Goal: Book appointment/travel/reservation

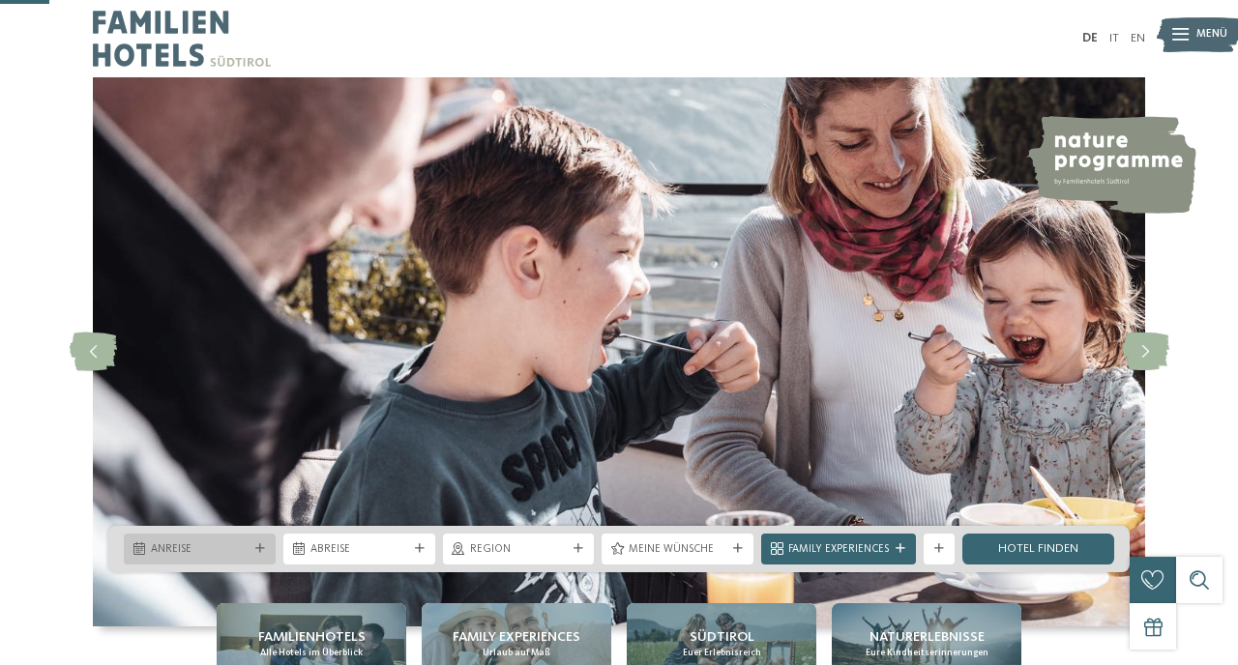
scroll to position [264, 0]
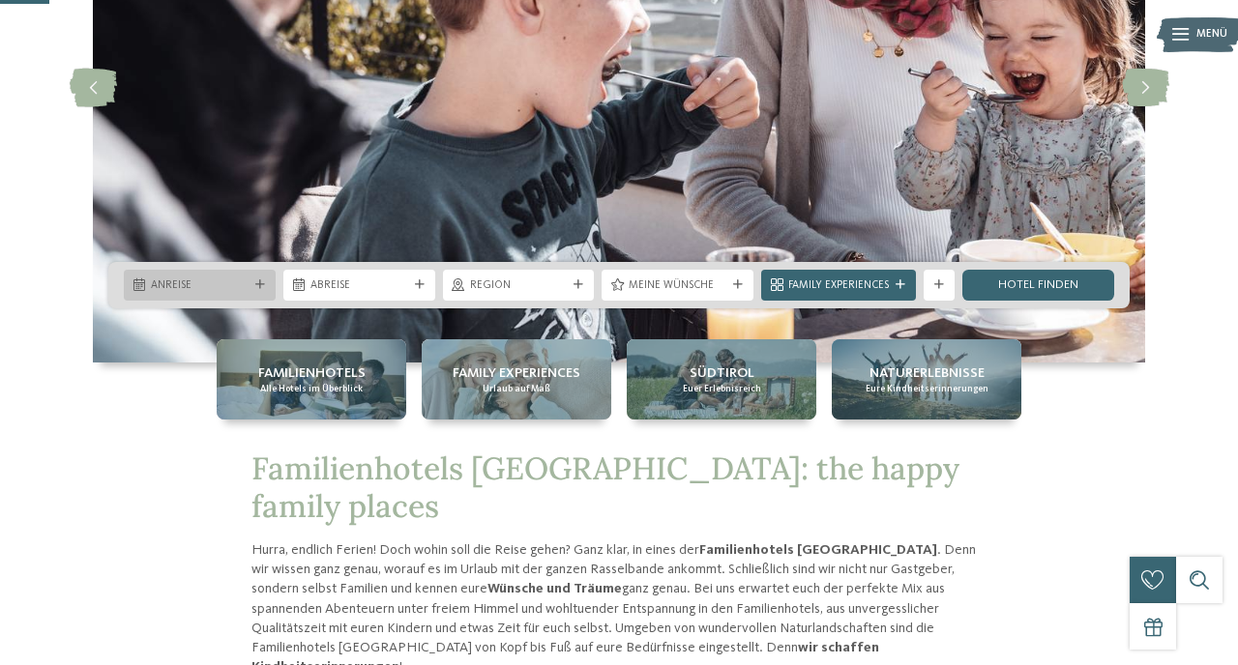
click at [181, 297] on div "Anreise" at bounding box center [200, 285] width 152 height 31
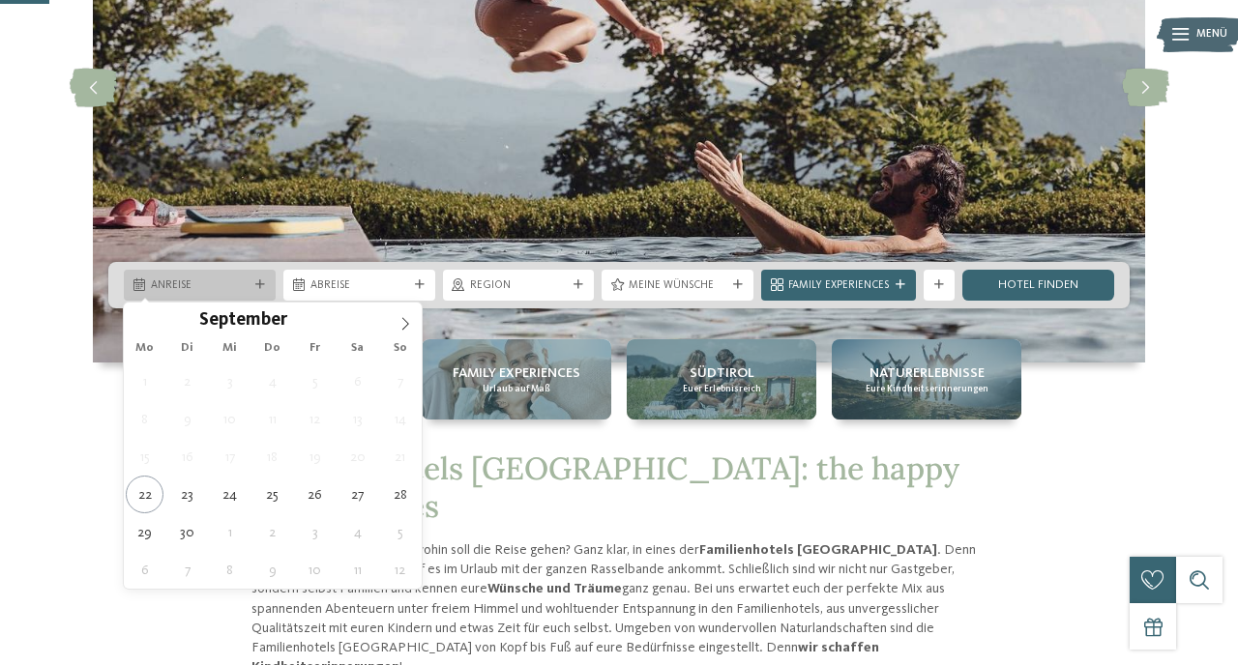
click at [184, 298] on div "Anreise" at bounding box center [200, 285] width 152 height 31
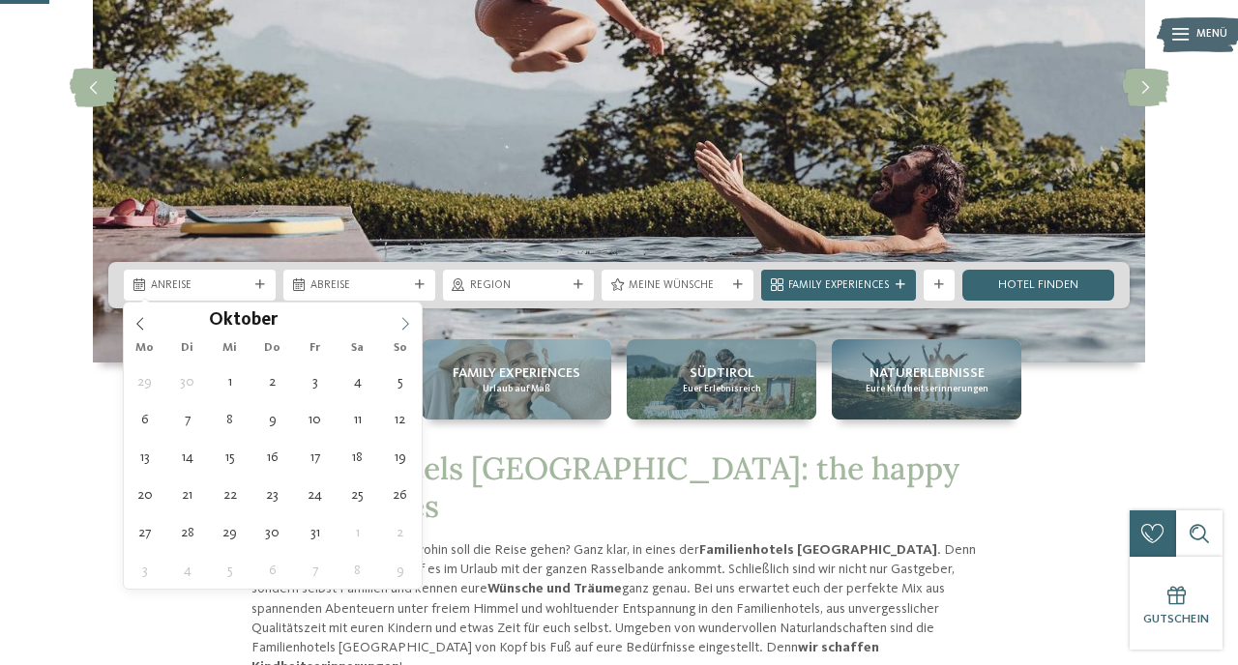
click at [402, 328] on icon at bounding box center [405, 324] width 14 height 14
type input "****"
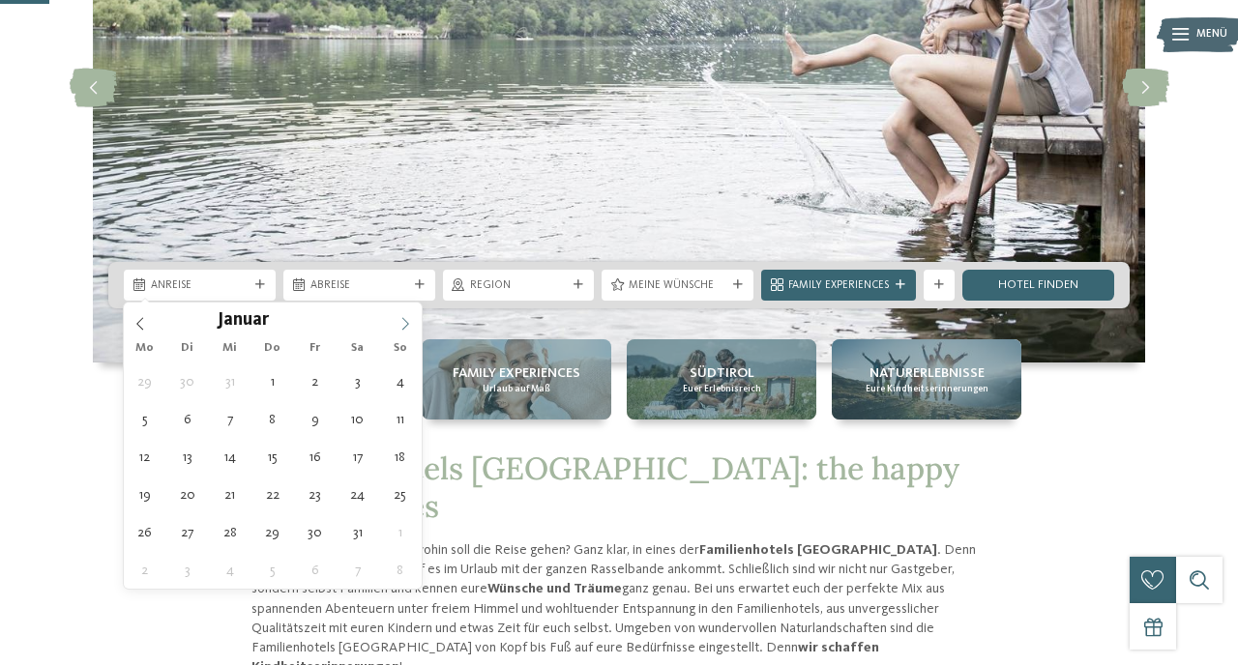
click at [402, 328] on icon at bounding box center [405, 324] width 14 height 14
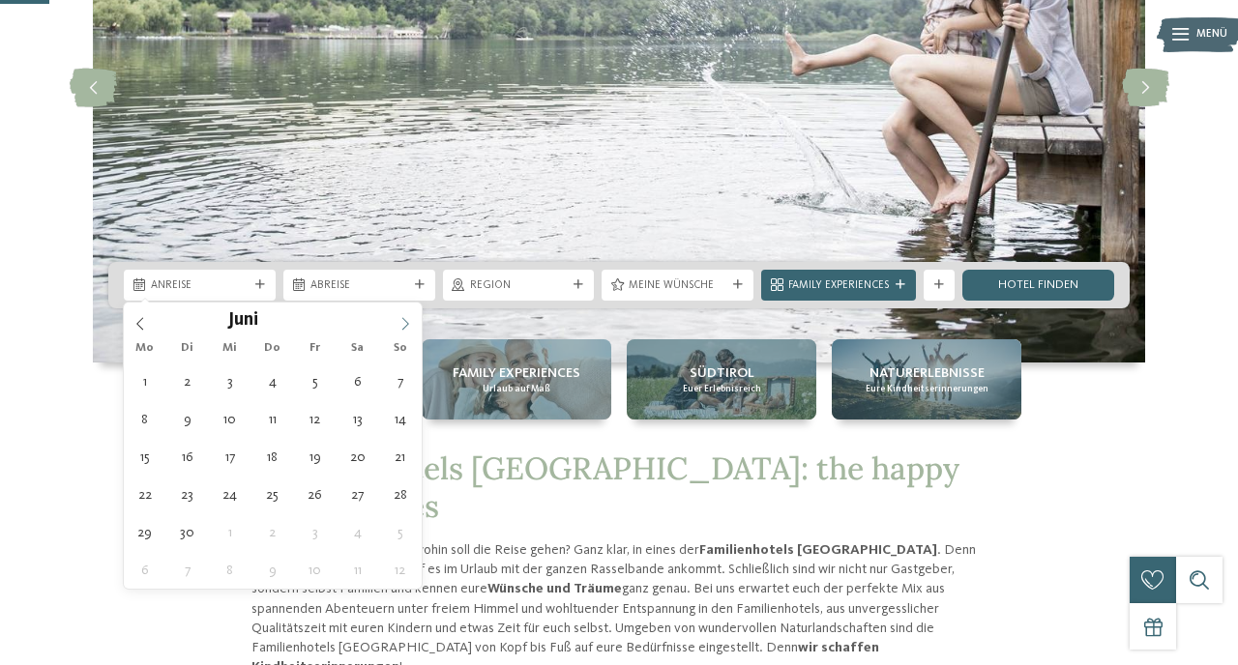
click at [402, 328] on icon at bounding box center [405, 324] width 14 height 14
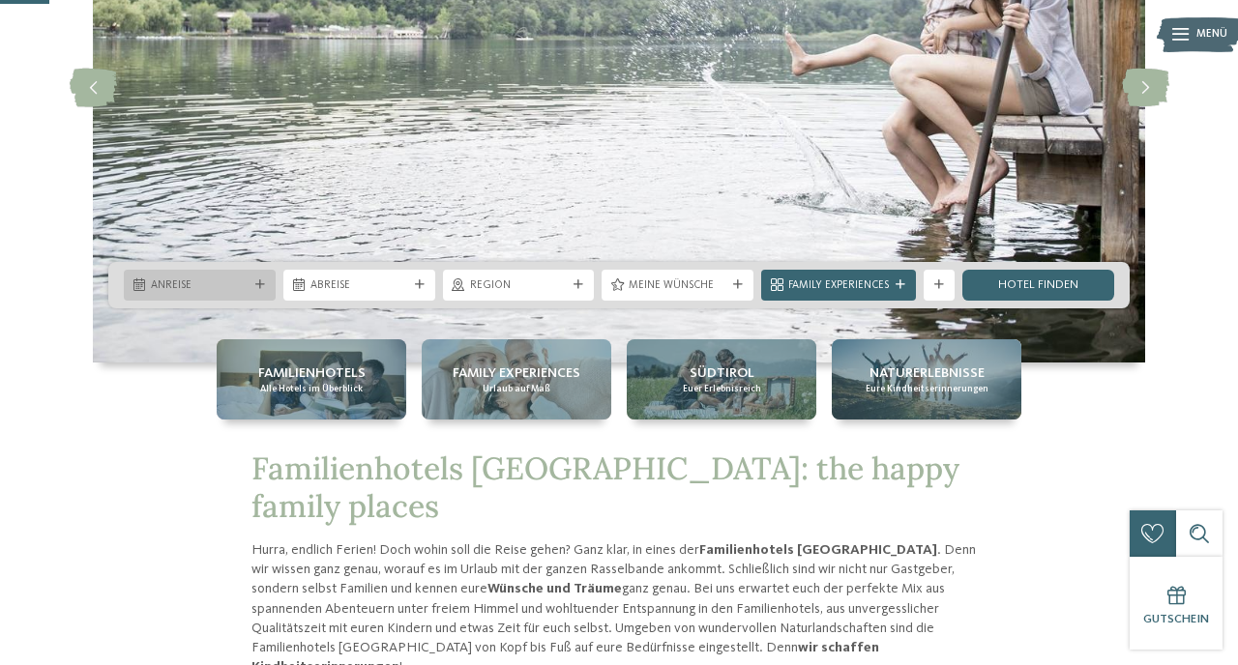
click at [171, 286] on span "Anreise" at bounding box center [200, 285] width 98 height 15
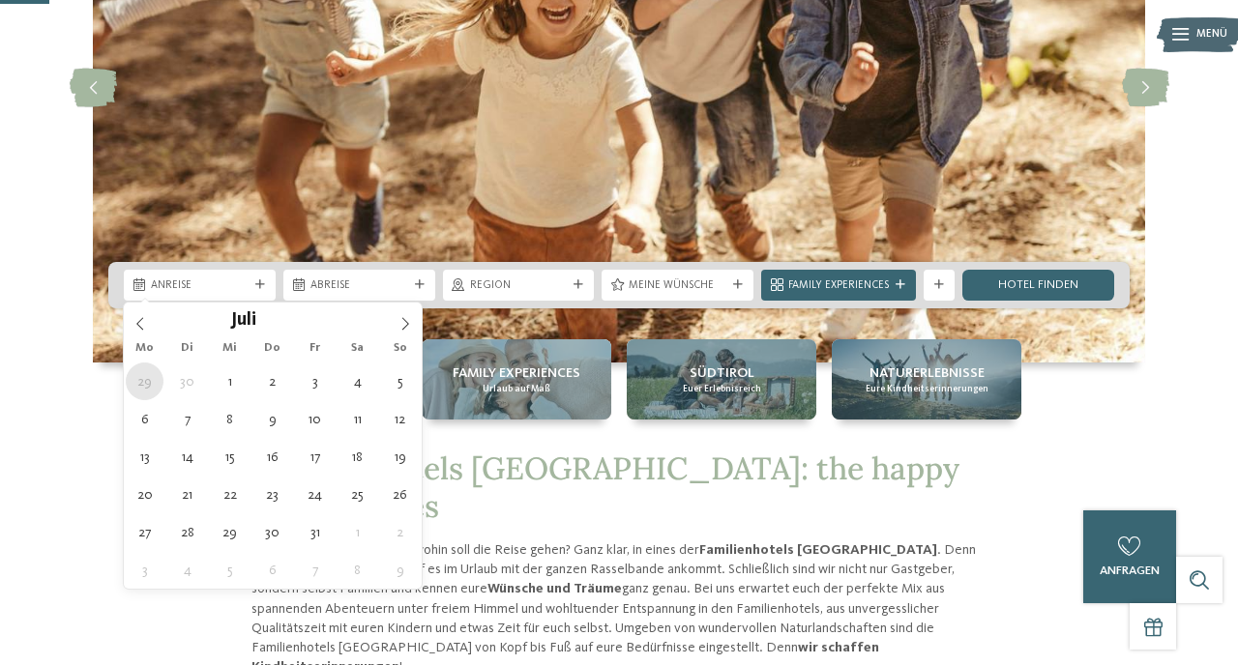
type div "[DATE]"
type input "****"
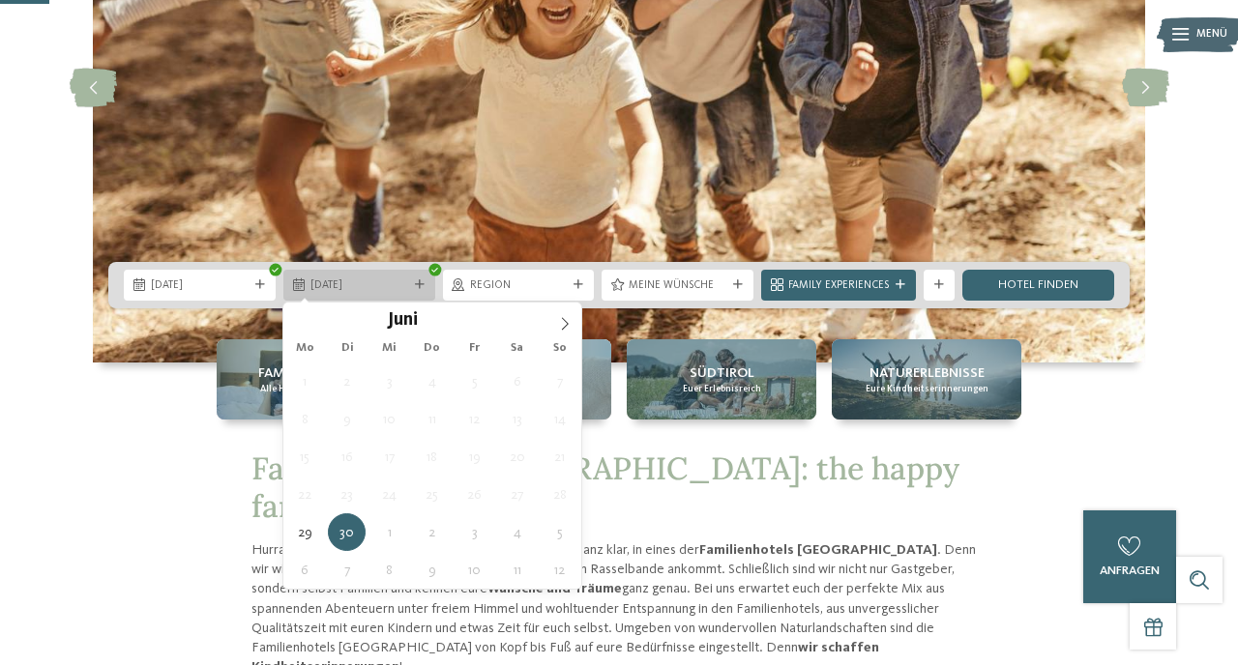
click at [430, 282] on div "[DATE]" at bounding box center [359, 285] width 152 height 31
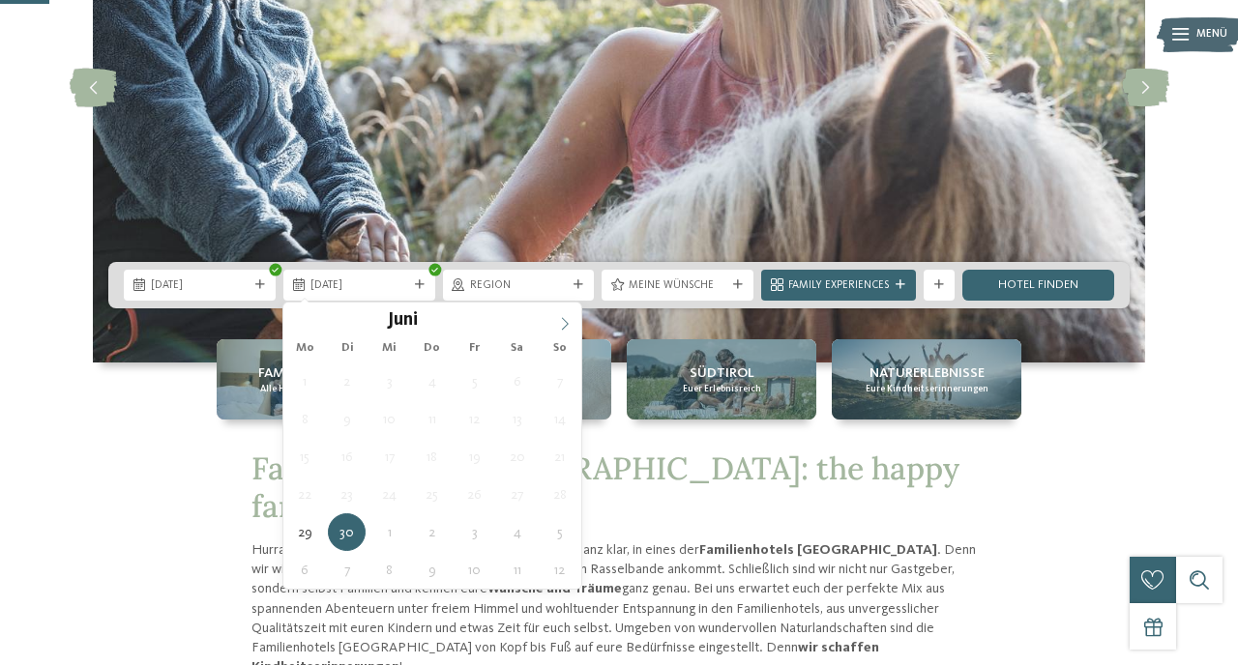
click at [569, 325] on icon at bounding box center [565, 324] width 14 height 14
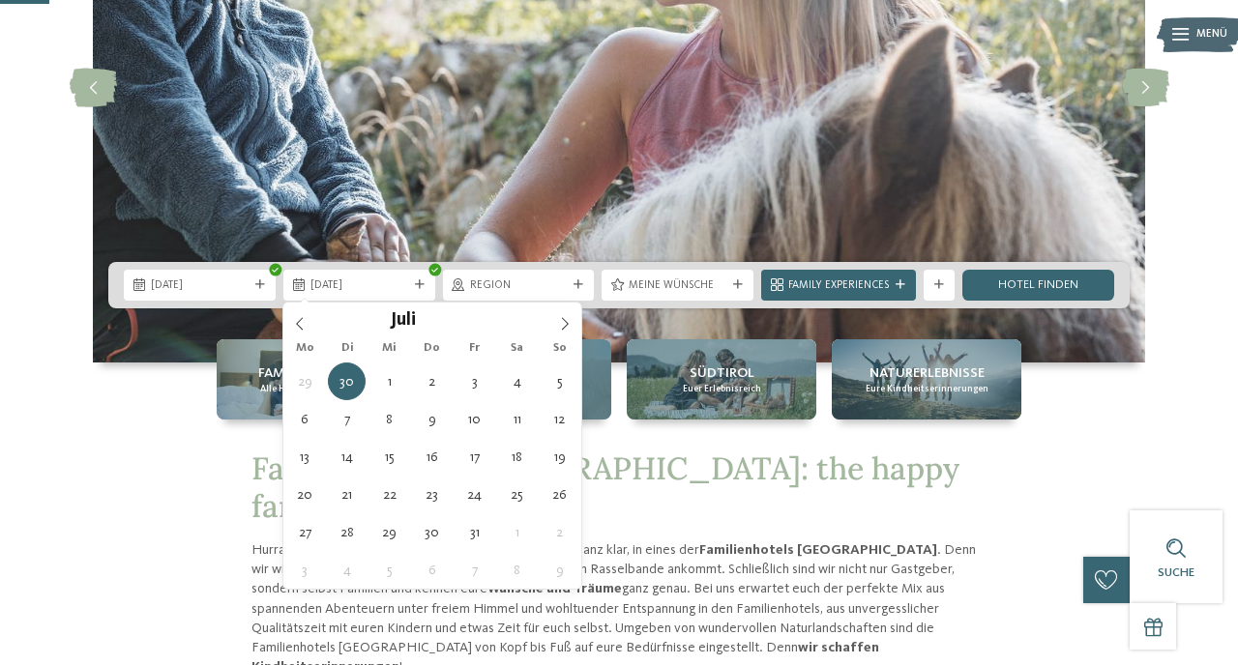
type div "[DATE]"
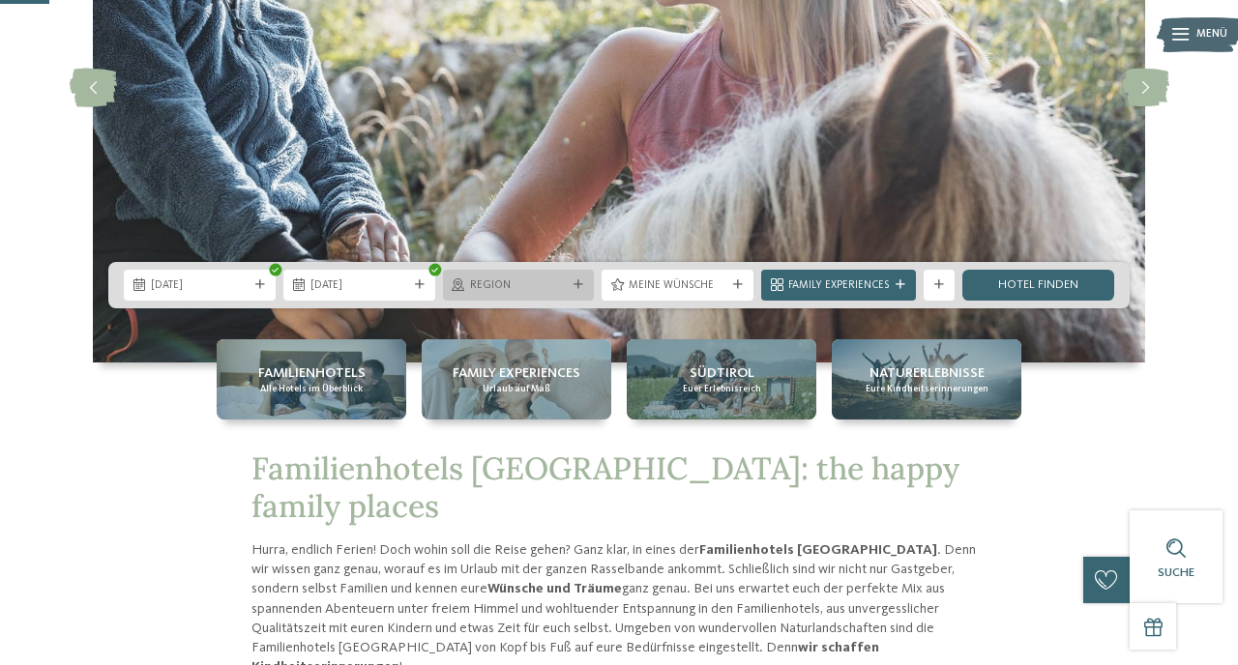
click at [526, 280] on span "Region" at bounding box center [519, 285] width 98 height 15
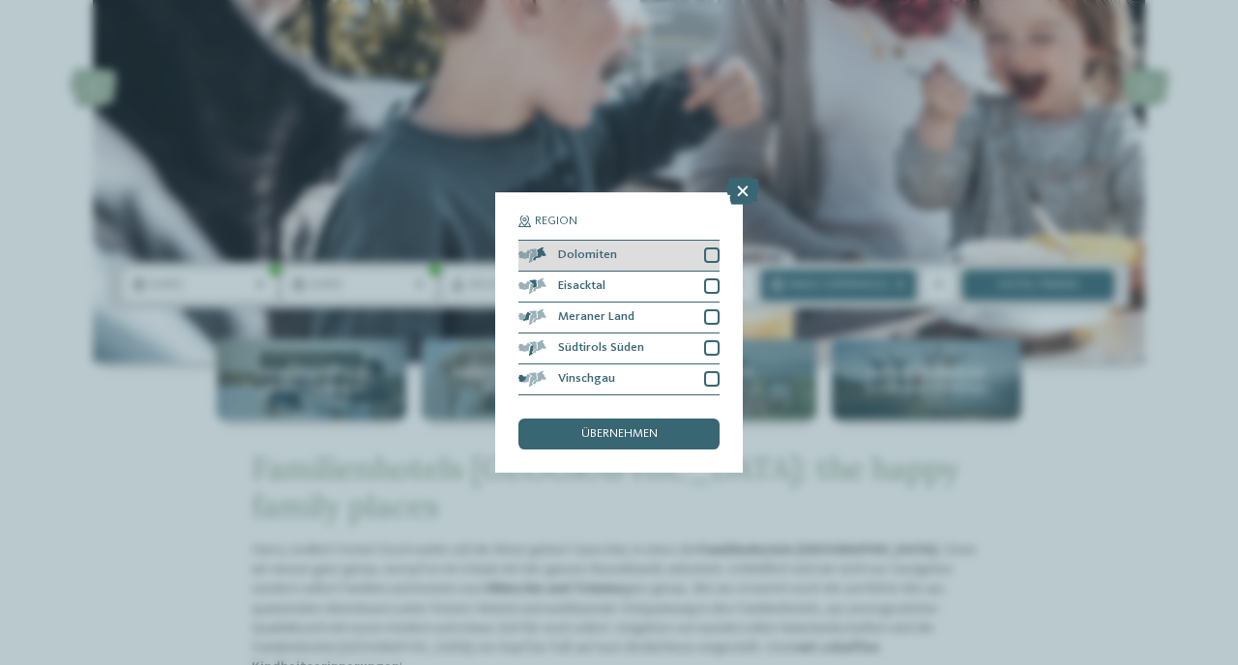
click at [719, 257] on div at bounding box center [711, 255] width 15 height 15
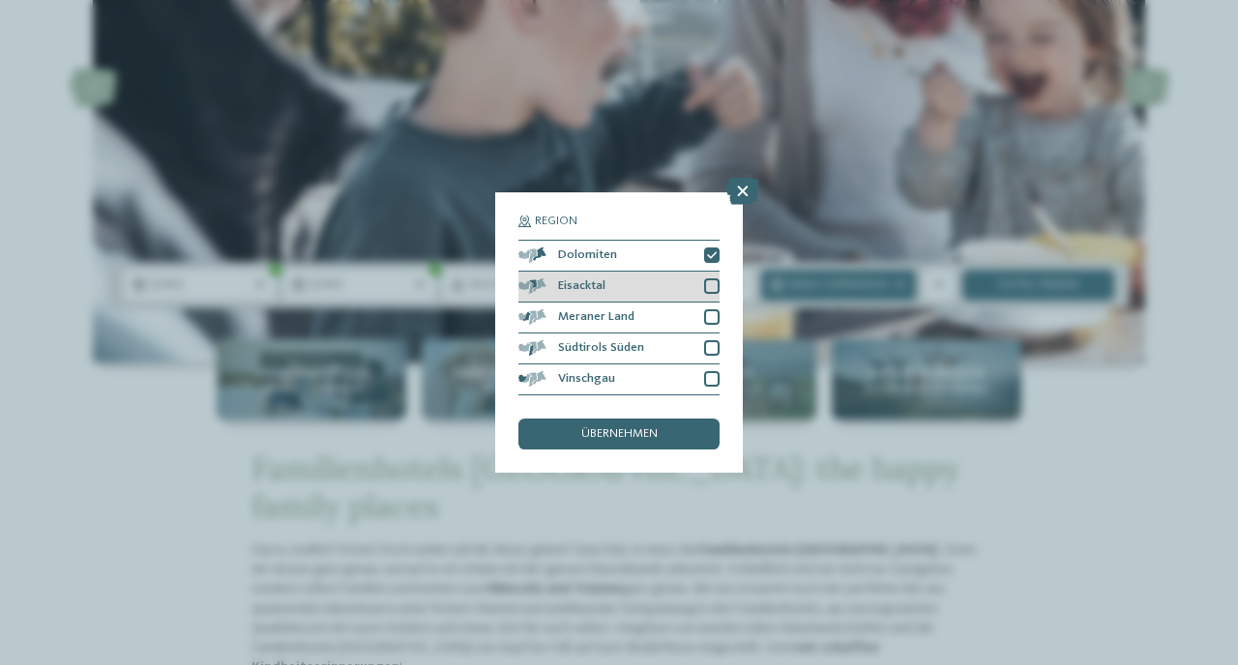
click at [718, 280] on div at bounding box center [711, 285] width 15 height 15
click at [715, 333] on div "Meraner Land" at bounding box center [618, 318] width 201 height 31
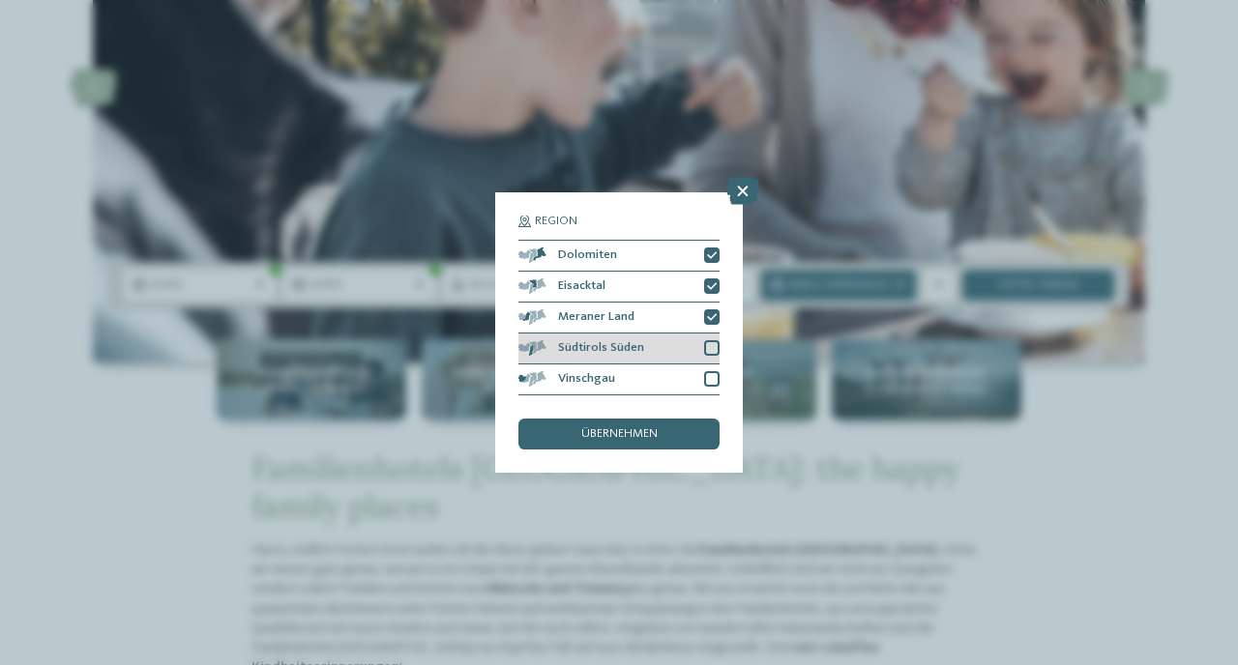
click at [715, 340] on div "Südtirols Süden" at bounding box center [618, 349] width 201 height 31
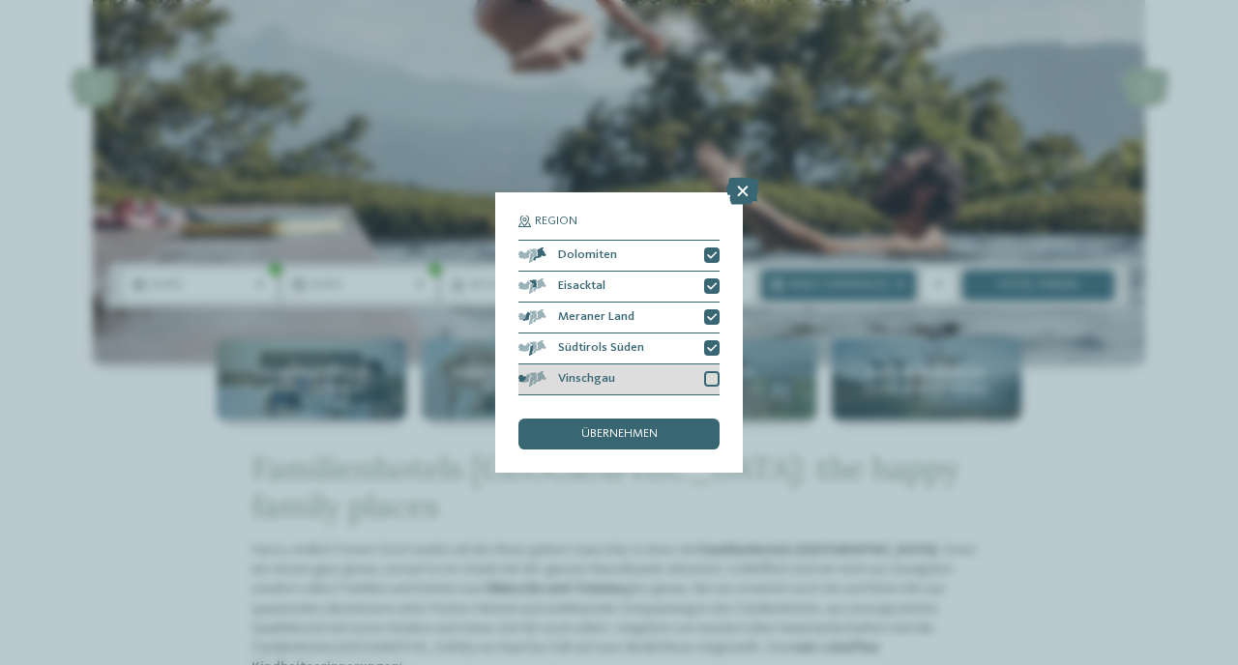
click at [715, 389] on div "Vinschgau" at bounding box center [618, 380] width 201 height 31
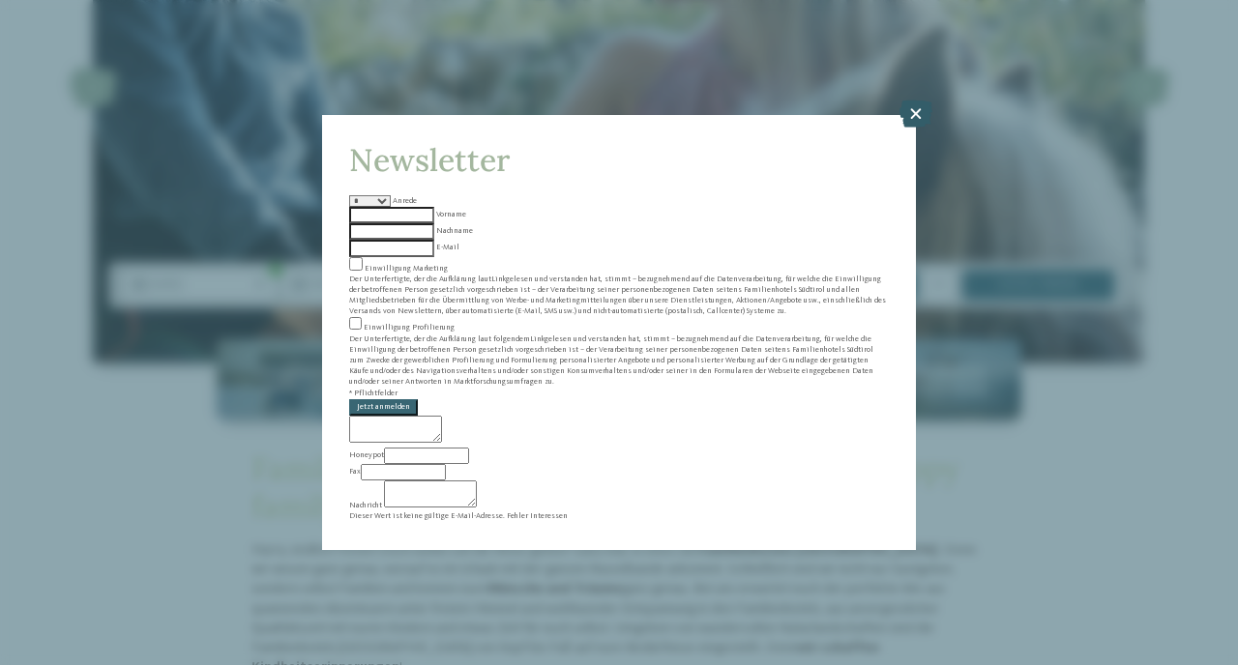
click at [914, 128] on icon at bounding box center [915, 114] width 33 height 27
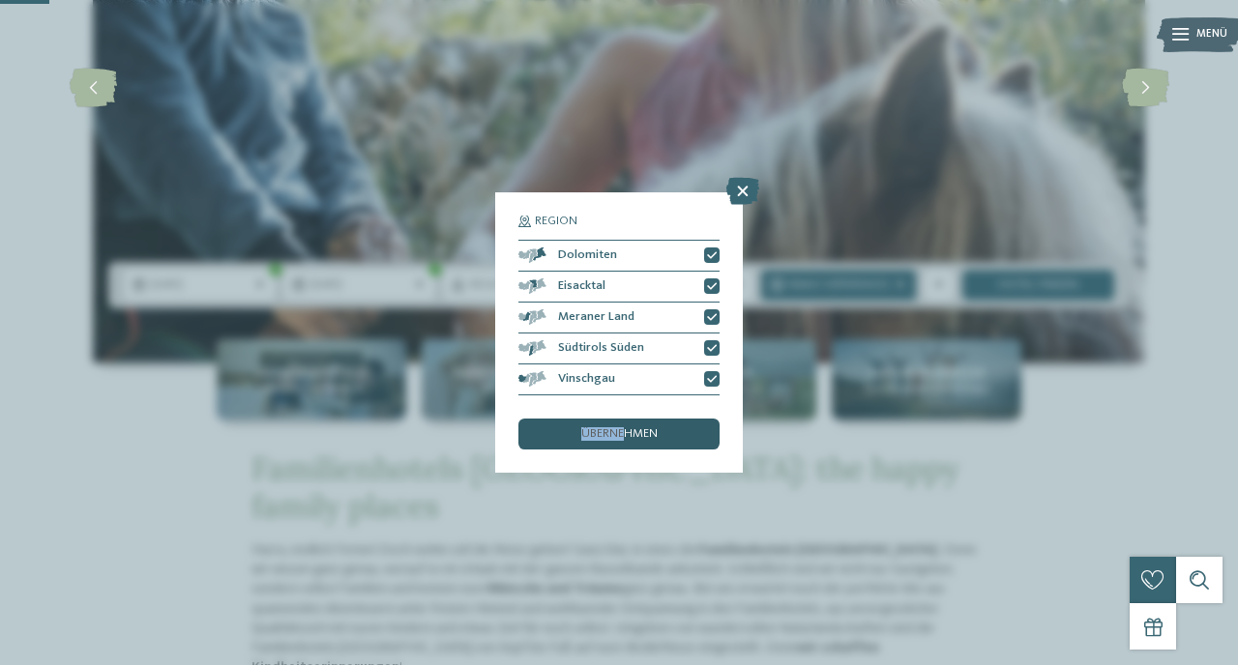
click at [626, 428] on div "übernehmen" at bounding box center [618, 434] width 201 height 31
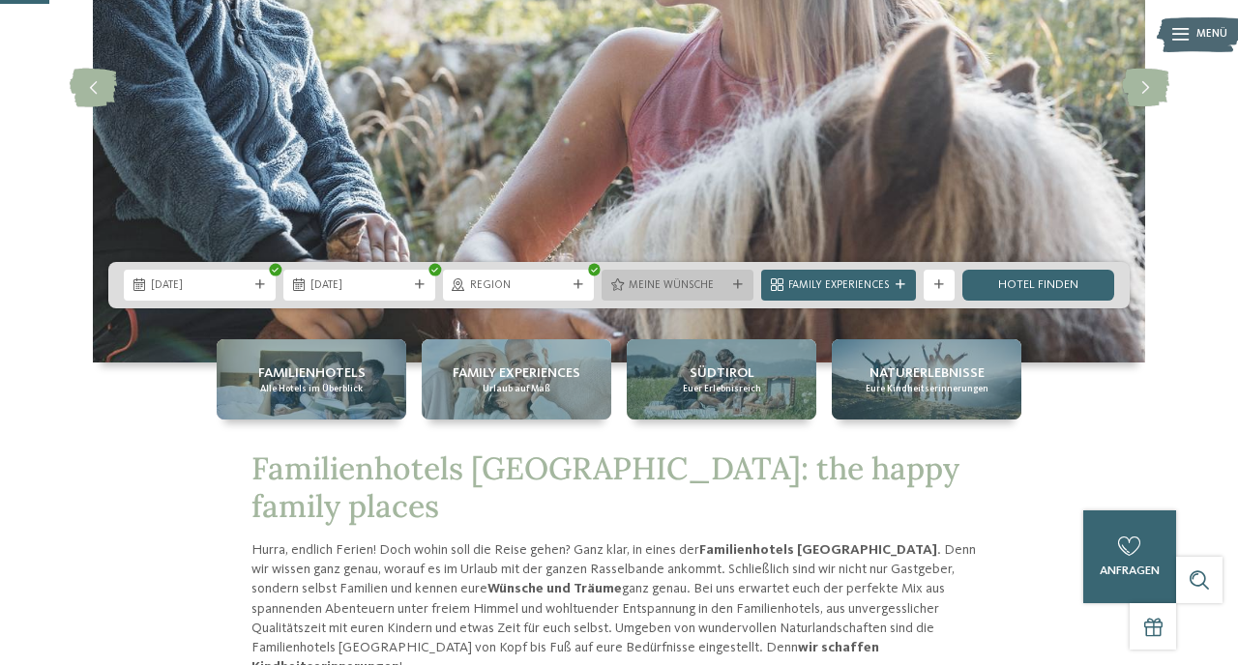
click at [714, 293] on span "Meine Wünsche" at bounding box center [677, 285] width 98 height 15
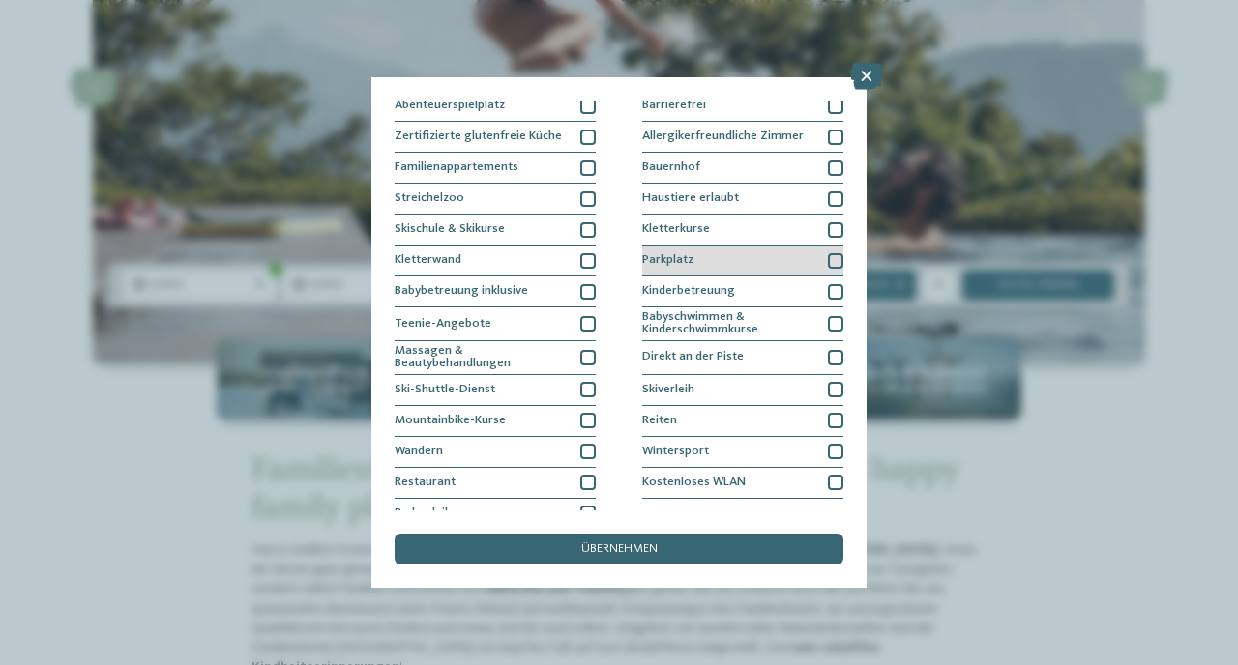
scroll to position [147, 0]
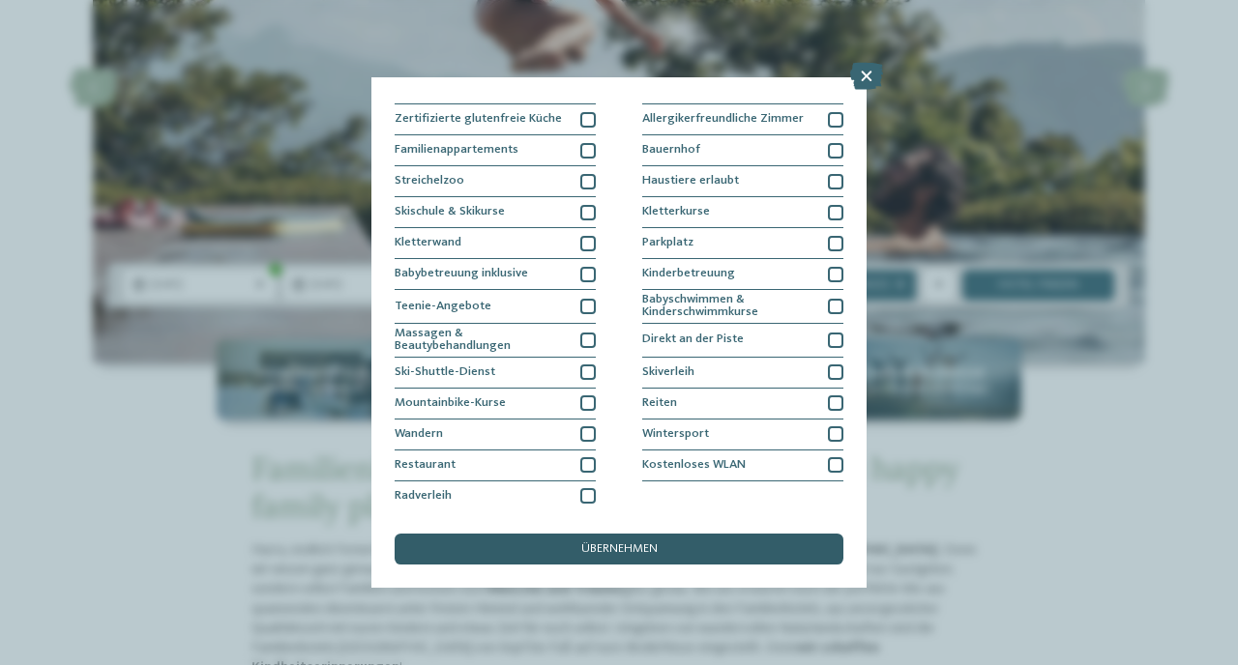
click at [641, 547] on span "übernehmen" at bounding box center [619, 549] width 76 height 13
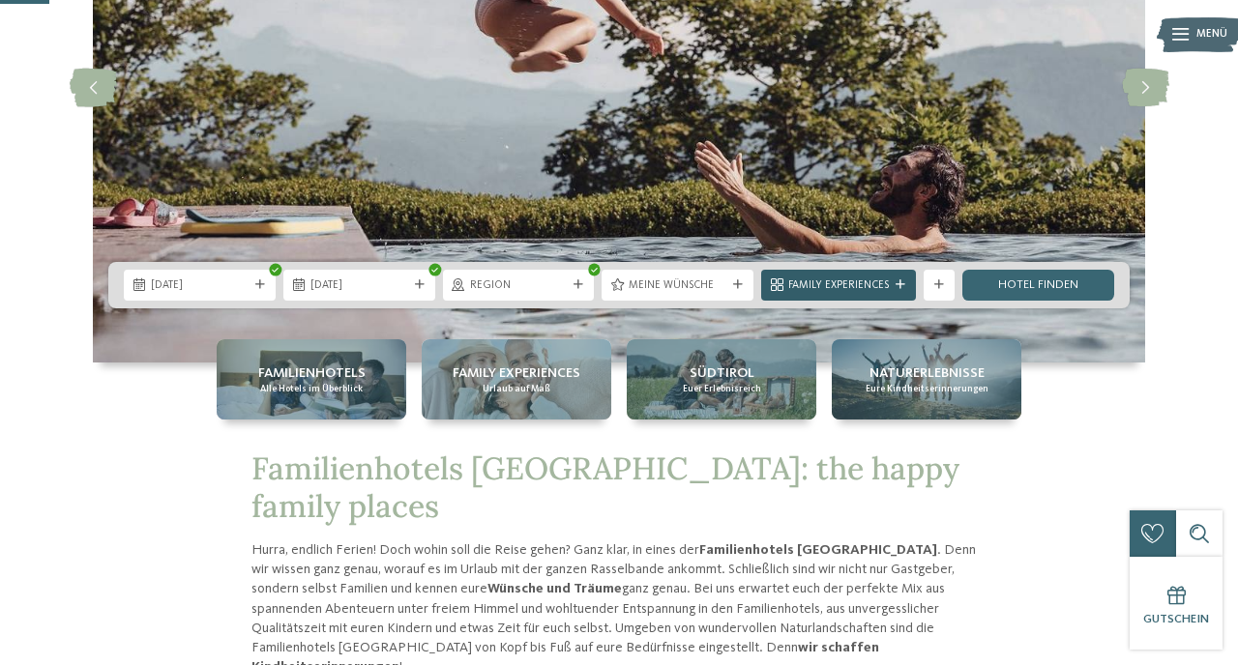
click at [877, 291] on span "Family Experiences" at bounding box center [838, 285] width 101 height 15
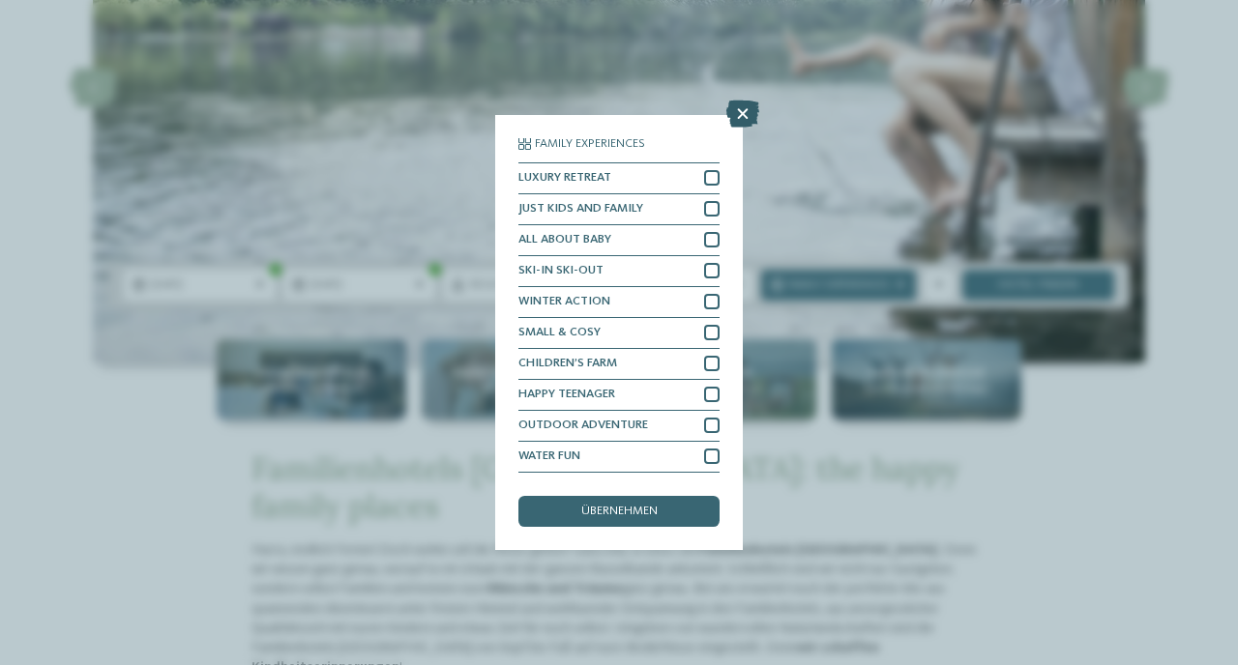
click at [729, 110] on icon at bounding box center [742, 114] width 33 height 27
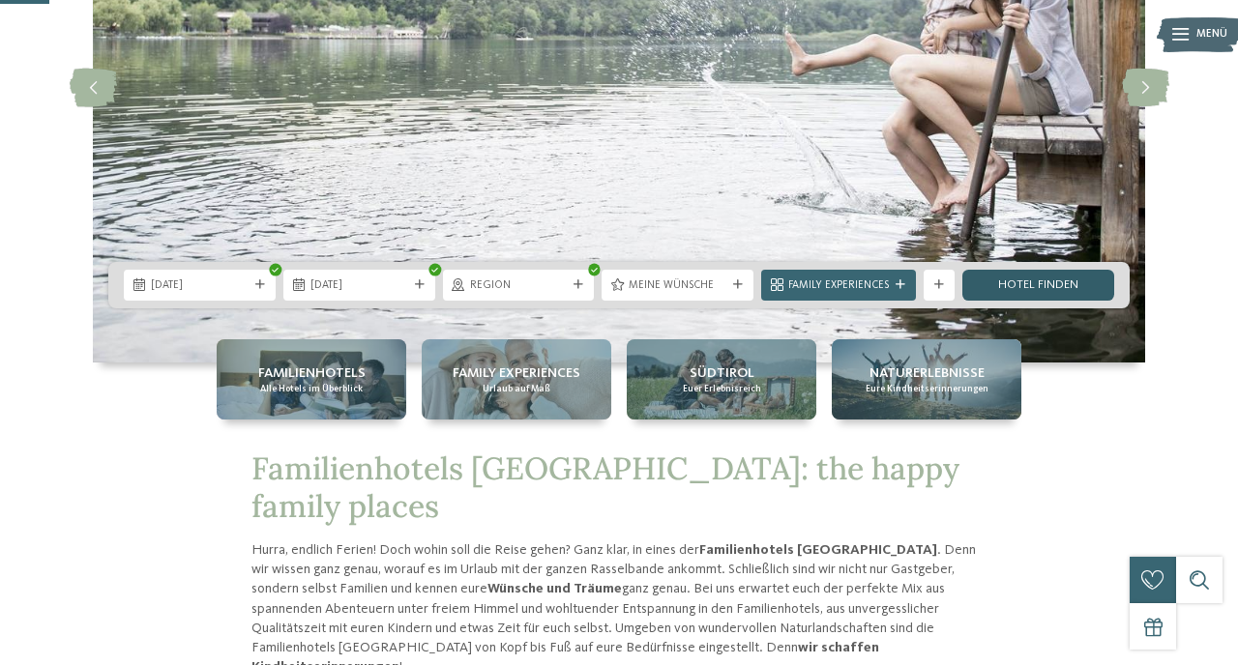
click at [1016, 289] on link "Hotel finden" at bounding box center [1038, 285] width 152 height 31
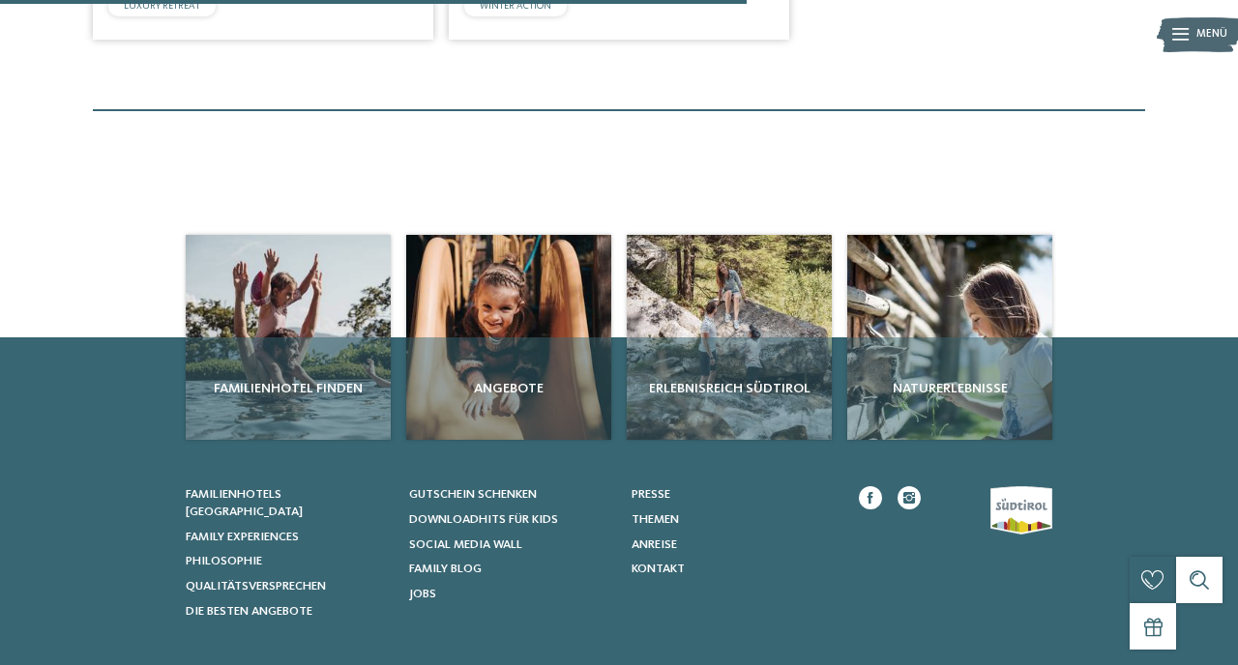
scroll to position [450, 0]
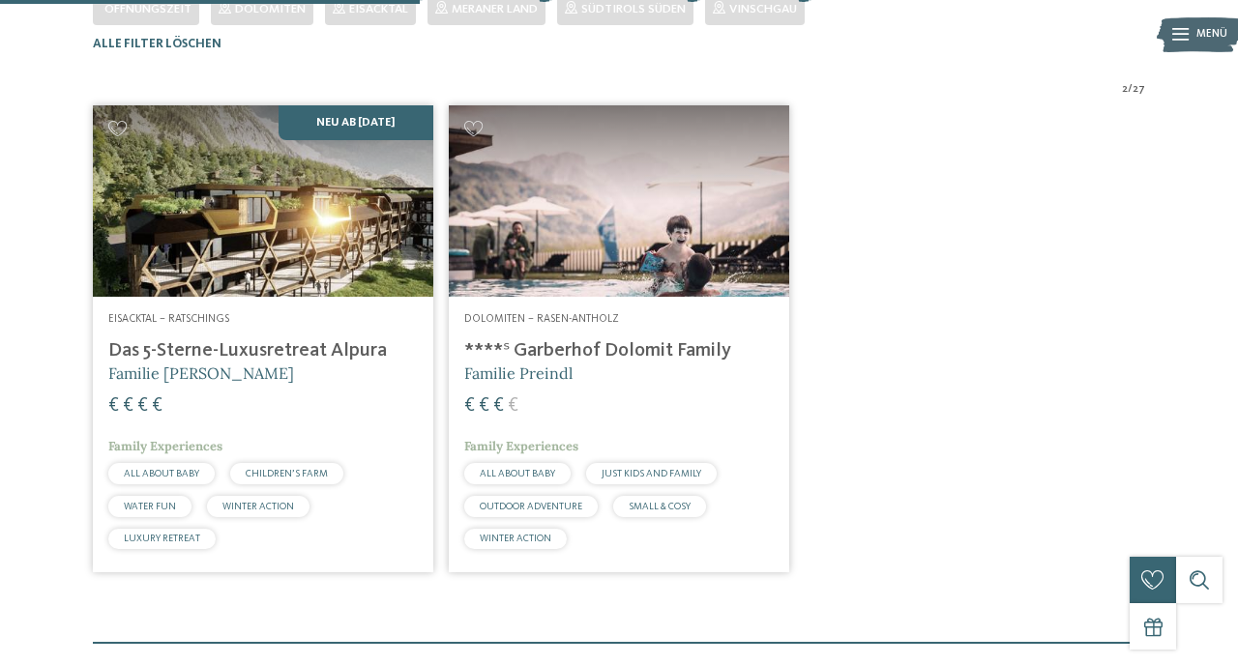
click at [586, 363] on h4 "****ˢ Garberhof Dolomit Family" at bounding box center [618, 350] width 309 height 23
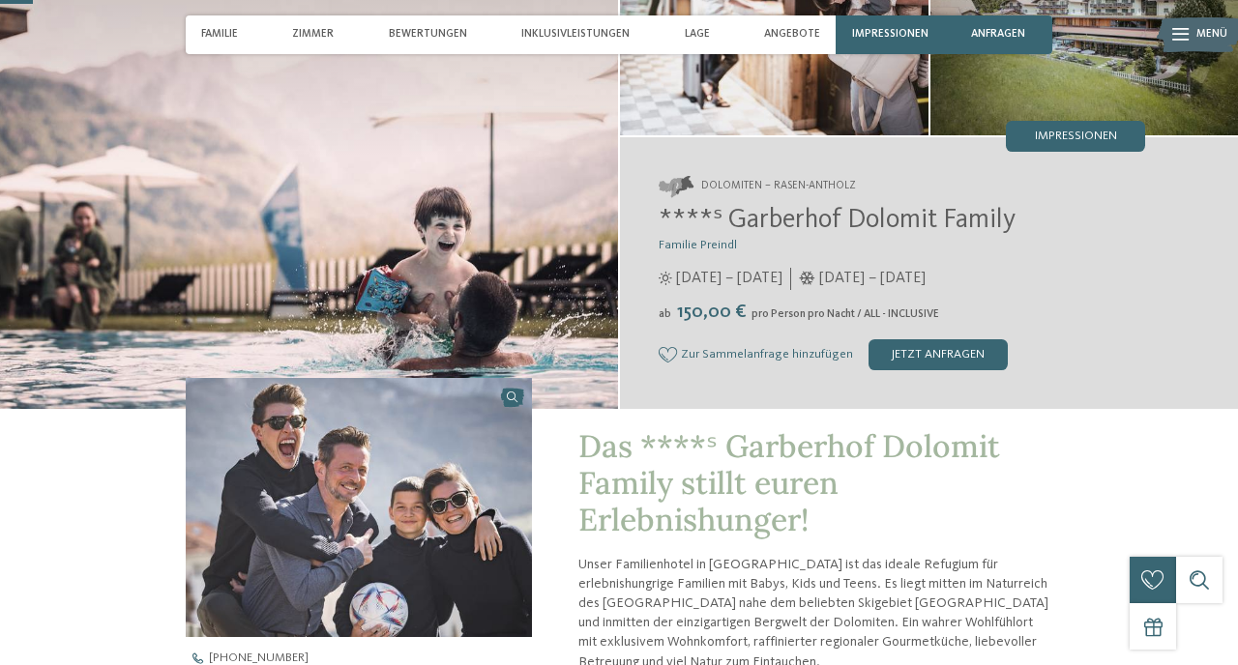
scroll to position [175, 0]
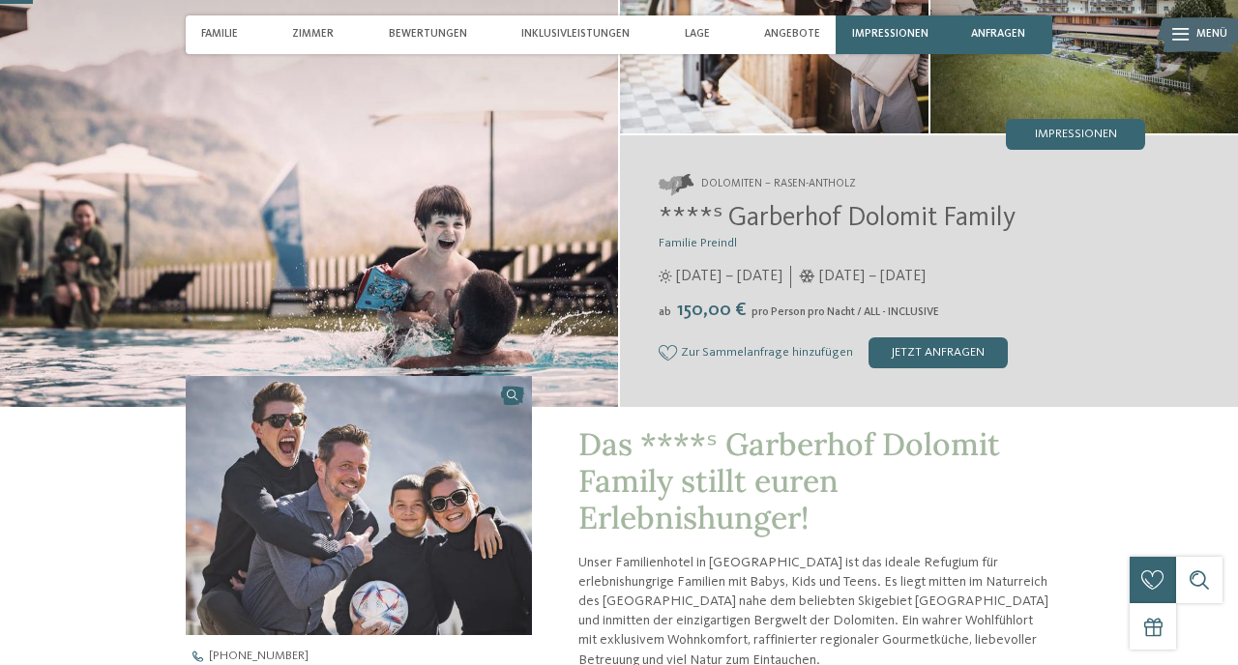
click at [808, 228] on span "****ˢ Garberhof Dolomit Family" at bounding box center [836, 218] width 357 height 27
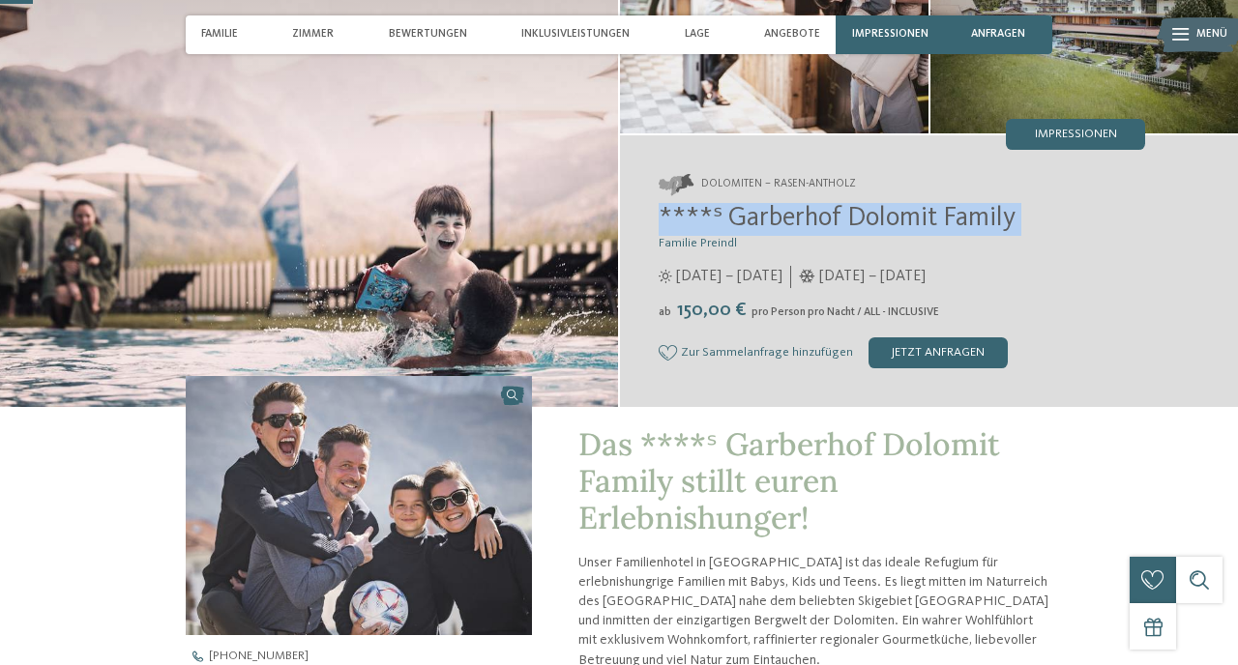
click at [808, 228] on span "****ˢ Garberhof Dolomit Family" at bounding box center [836, 218] width 357 height 27
copy h2 "****ˢ Garberhof Dolomit Family"
